Goal: Information Seeking & Learning: Learn about a topic

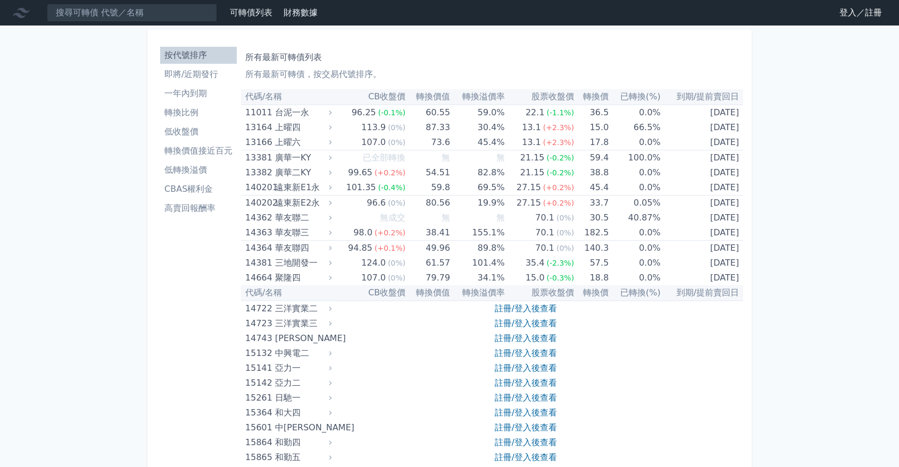
click at [207, 68] on li "即將/近期發行" at bounding box center [198, 74] width 77 height 13
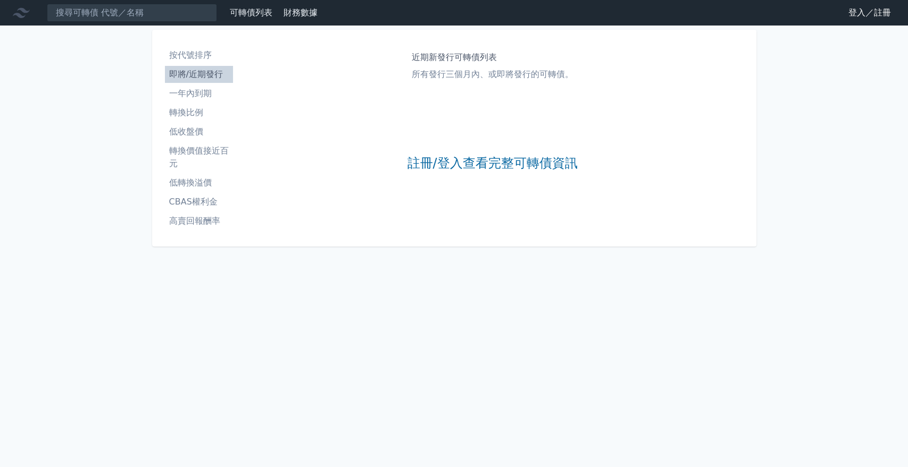
click at [473, 139] on div "註冊/登入查看完整可轉債資訊" at bounding box center [492, 164] width 170 height 140
click at [481, 161] on link "註冊/登入查看完整可轉債資訊" at bounding box center [492, 163] width 170 height 17
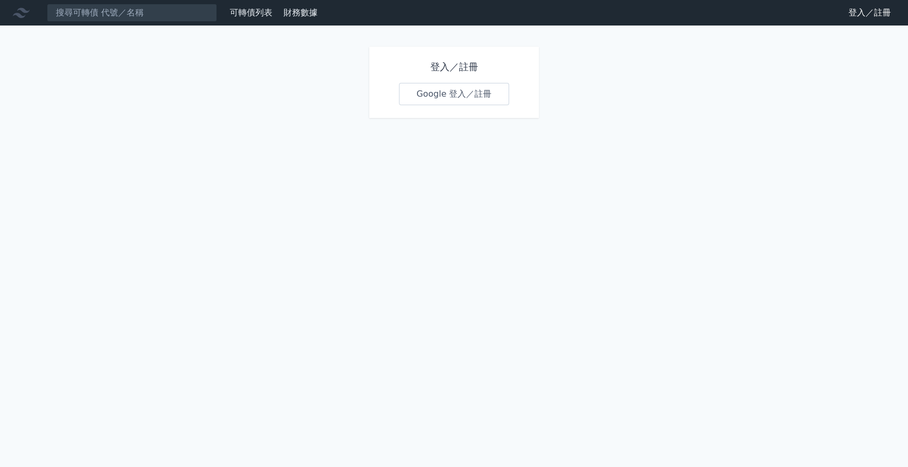
click at [435, 103] on link "Google 登入／註冊" at bounding box center [454, 94] width 111 height 22
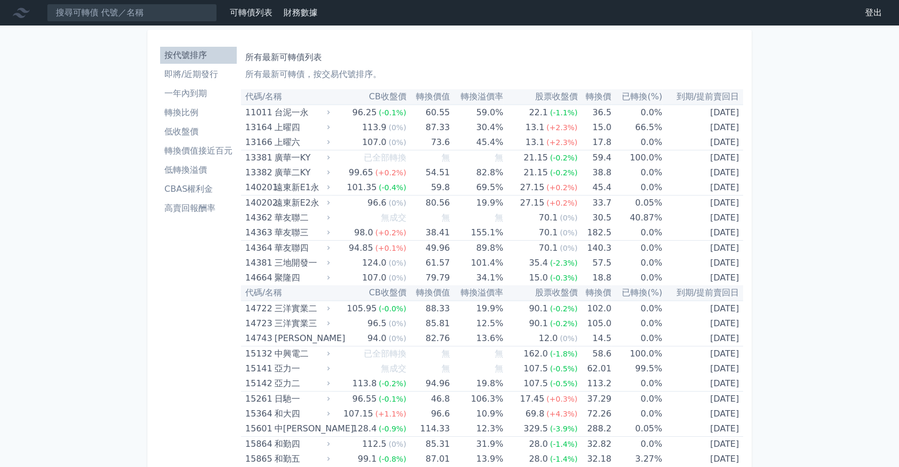
click at [189, 71] on li "即將/近期發行" at bounding box center [198, 74] width 77 height 13
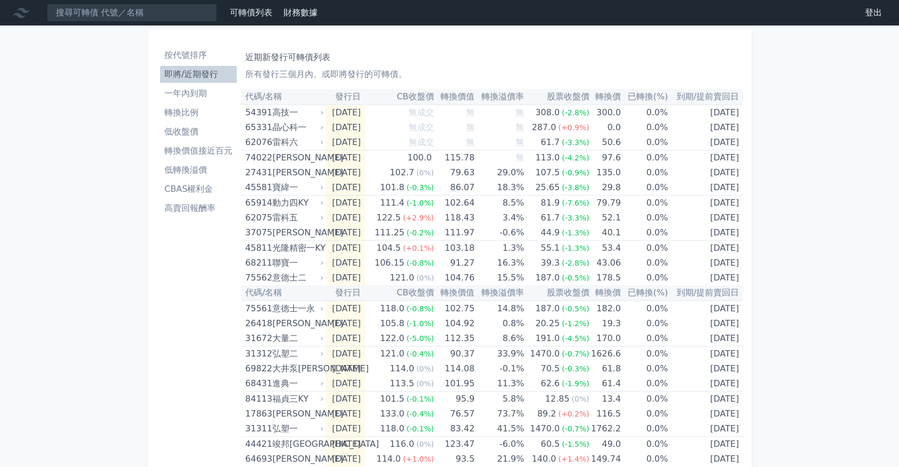
click at [0, 280] on div "可轉債列表 財務數據 可轉債列表 財務數據 登出 登出 按代號排序 即將/近期發行 一年內到期 轉換比例 低收盤價 轉換價值接近百元 低轉換溢價" at bounding box center [449, 400] width 899 height 801
drag, startPoint x: 244, startPoint y: 127, endPoint x: 264, endPoint y: 129, distance: 20.3
click at [264, 129] on td "65331 晶心科一" at bounding box center [283, 127] width 85 height 15
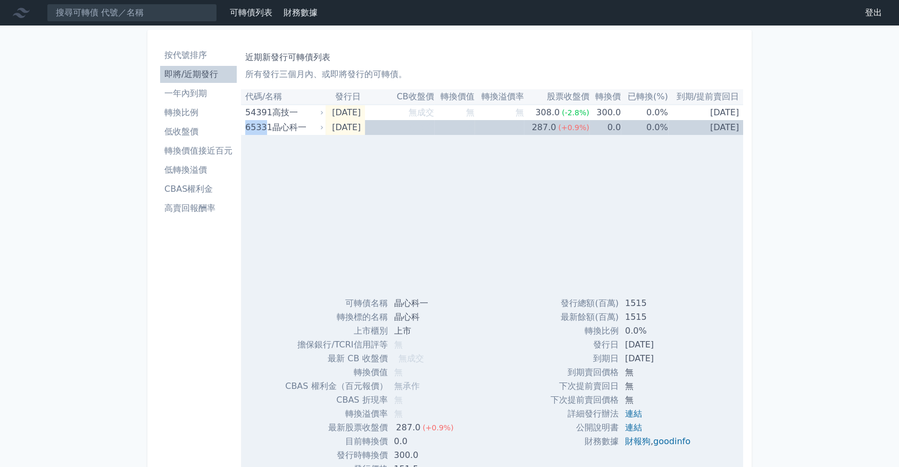
copy div "6533"
